Goal: Information Seeking & Learning: Learn about a topic

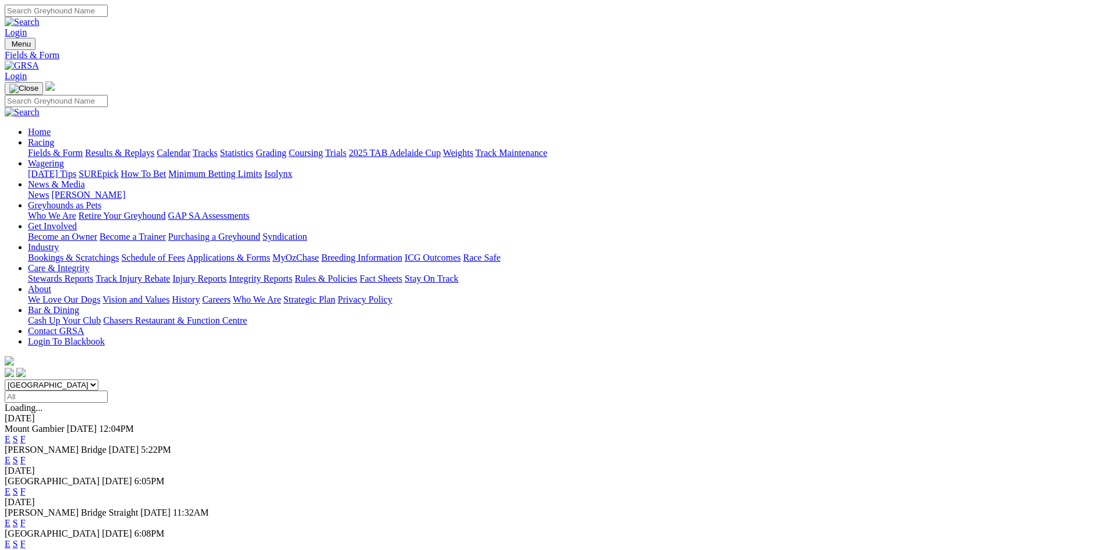
click at [26, 434] on link "F" at bounding box center [22, 439] width 5 height 10
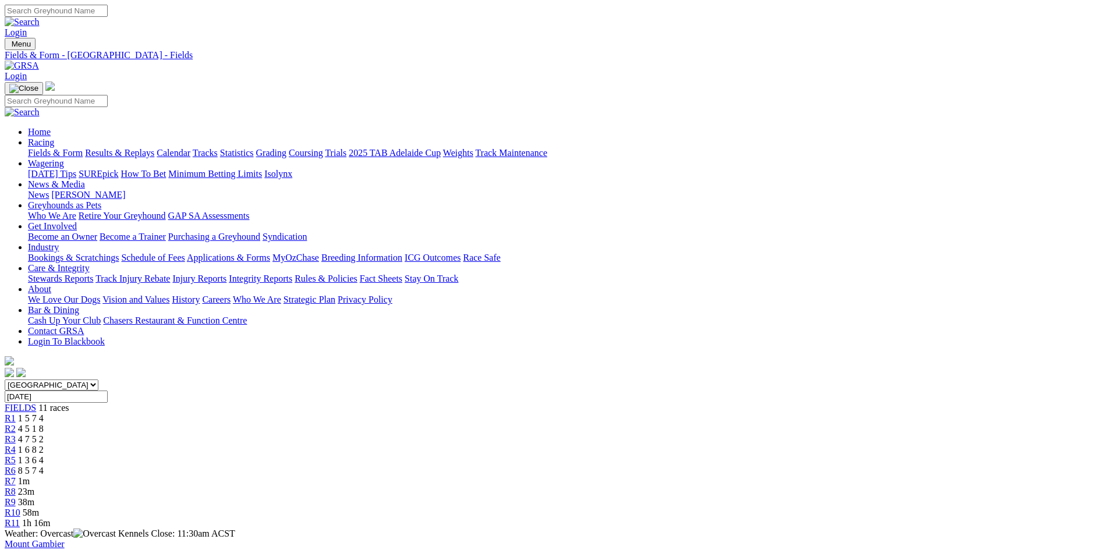
click at [30, 476] on span "1m" at bounding box center [24, 481] width 12 height 10
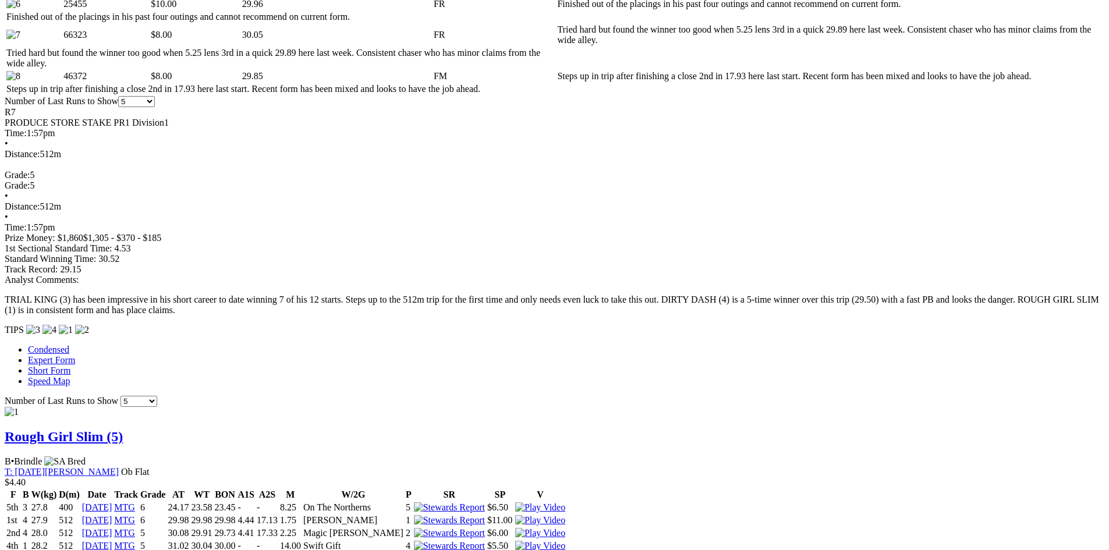
scroll to position [815, 0]
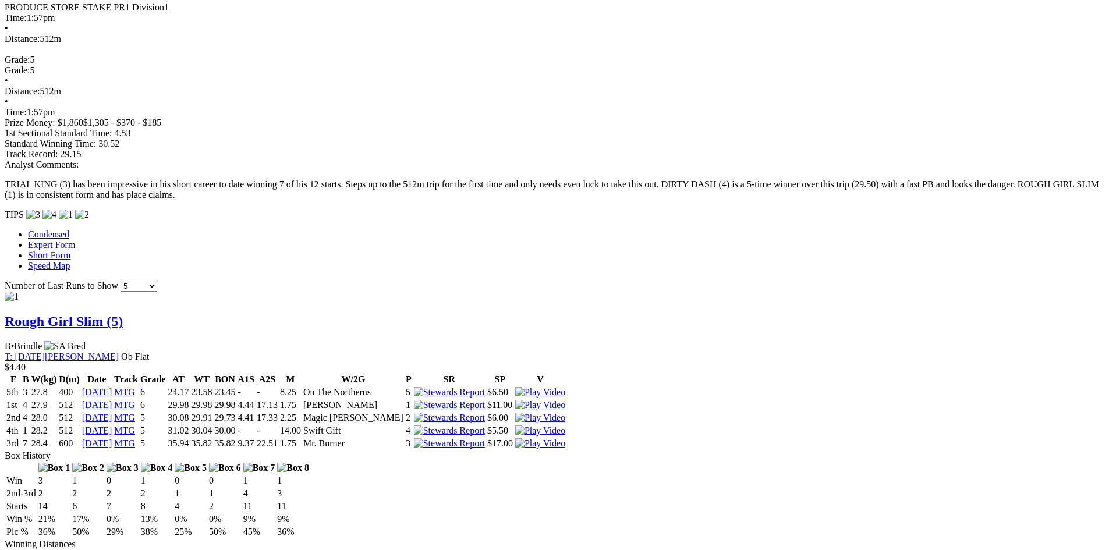
scroll to position [880, 0]
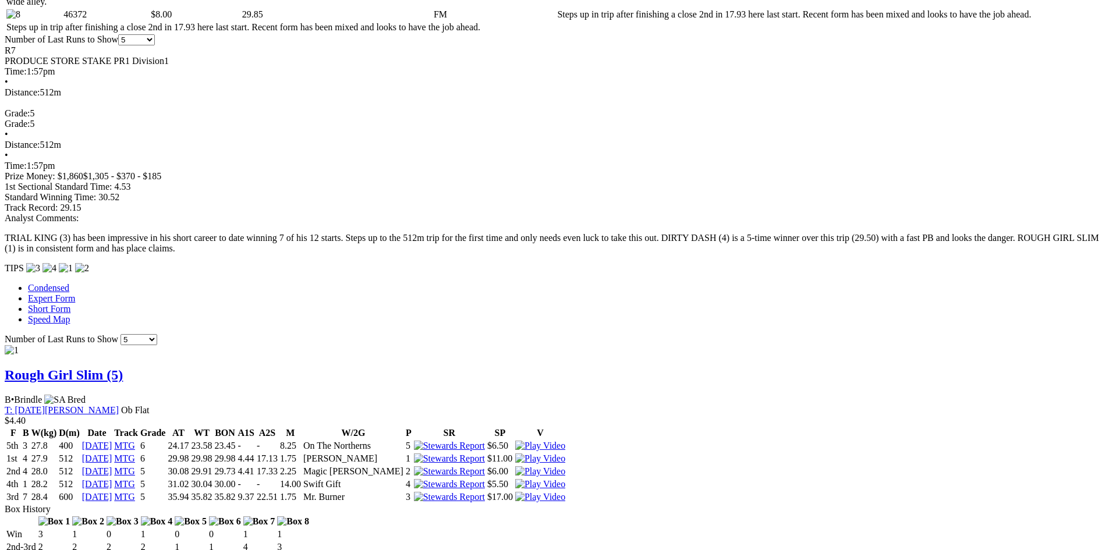
scroll to position [815, 0]
